Goal: Task Accomplishment & Management: Manage account settings

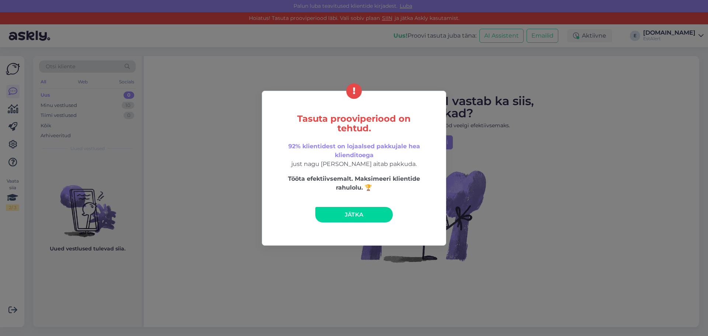
click at [366, 217] on link "Jätka" at bounding box center [353, 214] width 77 height 15
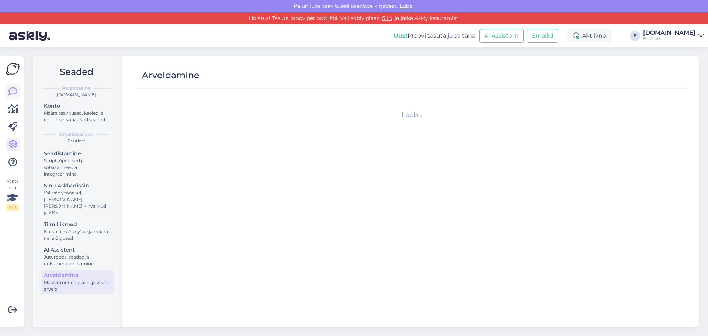
click at [10, 91] on icon at bounding box center [12, 91] width 9 height 9
